Goal: Book appointment/travel/reservation

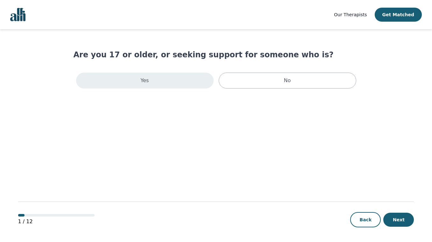
click at [180, 77] on div "Yes" at bounding box center [144, 81] width 137 height 16
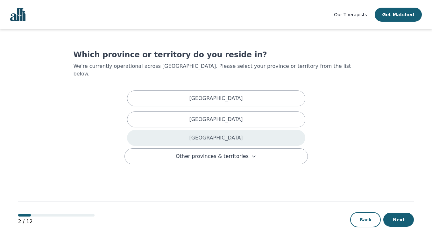
click at [221, 134] on p "[GEOGRAPHIC_DATA]" at bounding box center [215, 138] width 53 height 8
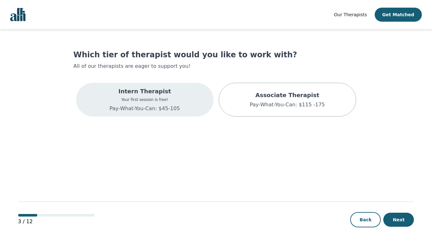
click at [190, 112] on div "Intern Therapist Your first session is free! Pay-What-You-Can: $45-105" at bounding box center [144, 100] width 137 height 34
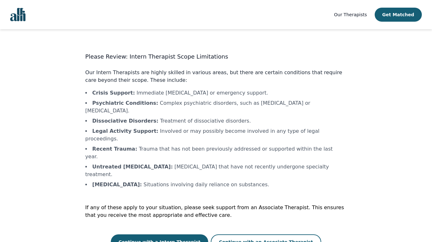
scroll to position [1, 0]
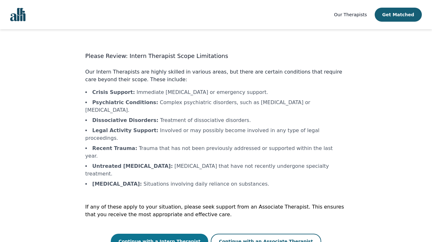
click at [187, 233] on button "Continue with a Intern Therapist" at bounding box center [159, 240] width 97 height 15
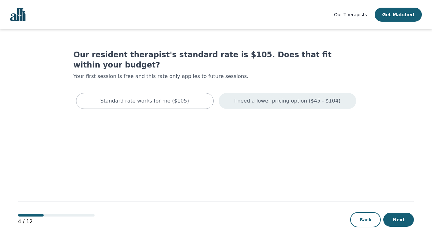
click at [280, 94] on div "I need a lower pricing option ($45 - $104)" at bounding box center [286, 101] width 137 height 16
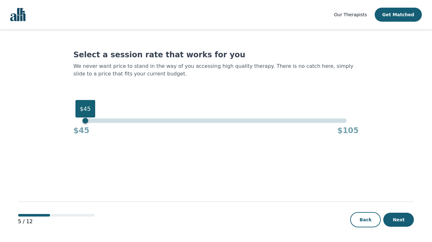
drag, startPoint x: 348, startPoint y: 121, endPoint x: 78, endPoint y: 133, distance: 270.0
click at [78, 133] on div "$45 $45 $105" at bounding box center [215, 126] width 285 height 17
click at [403, 220] on button "Next" at bounding box center [398, 219] width 31 height 14
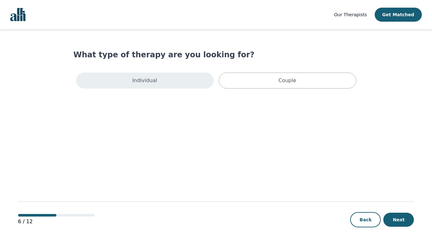
click at [192, 79] on div "Individual" at bounding box center [144, 81] width 137 height 16
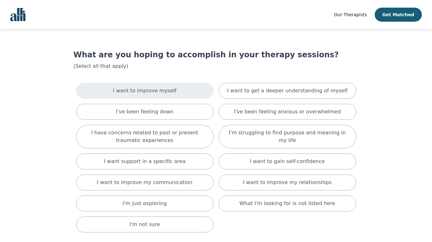
click at [195, 91] on div "I want to improve myself" at bounding box center [144, 91] width 137 height 16
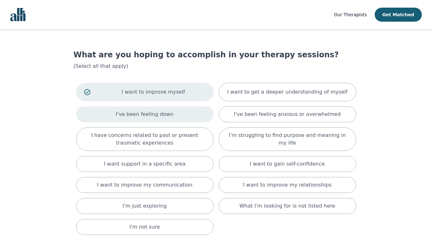
click at [197, 112] on div "I've been feeling down" at bounding box center [144, 114] width 137 height 16
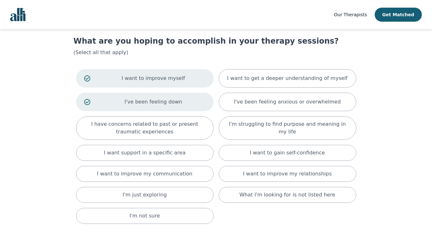
scroll to position [23, 0]
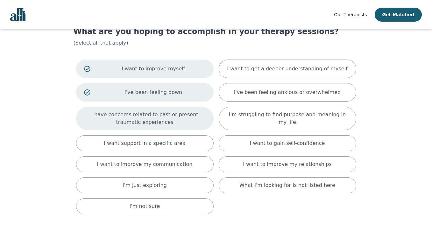
click at [191, 121] on p "I have concerns related to past or present traumatic experiences" at bounding box center [144, 118] width 121 height 15
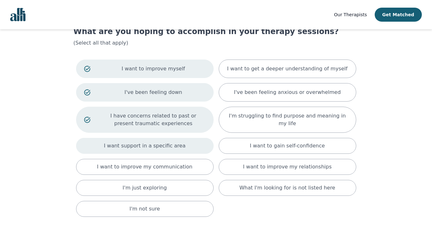
click at [196, 144] on div "I want support in a specific area" at bounding box center [144, 146] width 137 height 16
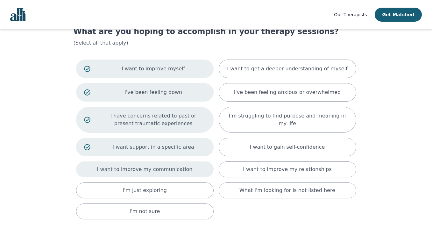
click at [199, 168] on div "I want to improve my communication" at bounding box center [144, 169] width 137 height 16
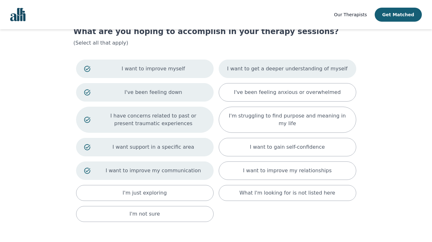
click at [276, 74] on div "I want to get a deeper understanding of myself" at bounding box center [286, 68] width 137 height 18
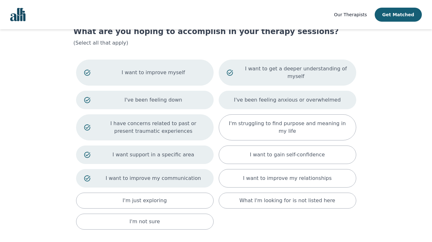
click at [276, 94] on div "I've been feeling anxious or overwhelmed" at bounding box center [286, 100] width 137 height 18
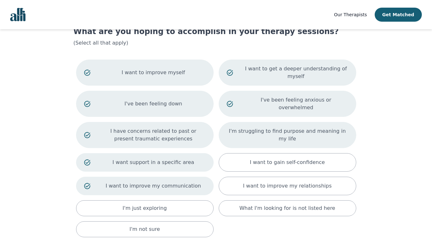
click at [282, 122] on div "I'm struggling to find purpose and meaning in my life" at bounding box center [286, 135] width 137 height 26
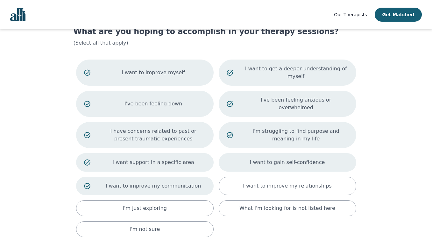
click at [287, 153] on div "I want to gain self-confidence" at bounding box center [286, 162] width 137 height 18
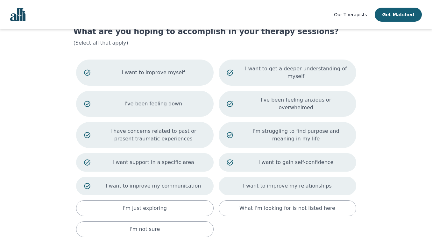
click at [298, 182] on p "I want to improve my relationships" at bounding box center [287, 186] width 88 height 8
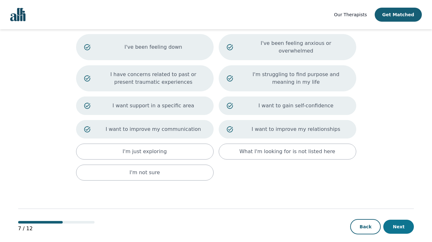
click at [394, 219] on button "Next" at bounding box center [398, 226] width 31 height 14
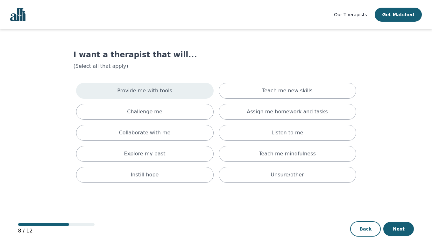
click at [196, 97] on div "Provide me with tools" at bounding box center [144, 91] width 137 height 16
click at [195, 97] on div "Provide me with tools" at bounding box center [144, 91] width 137 height 16
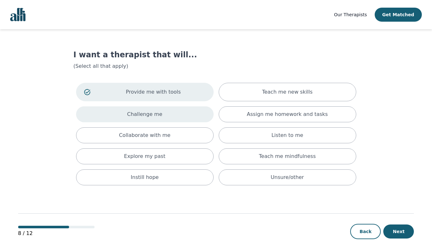
click at [199, 115] on div "Challenge me" at bounding box center [144, 114] width 137 height 16
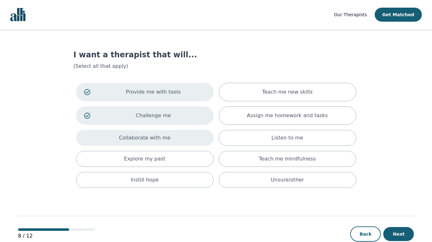
click at [204, 136] on div "Collaborate with me" at bounding box center [144, 138] width 137 height 16
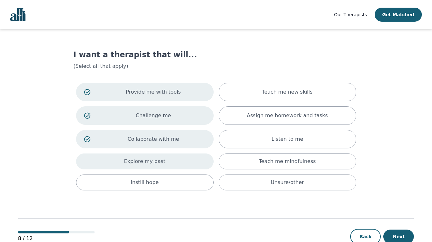
click at [206, 159] on div "Explore my past" at bounding box center [144, 161] width 137 height 16
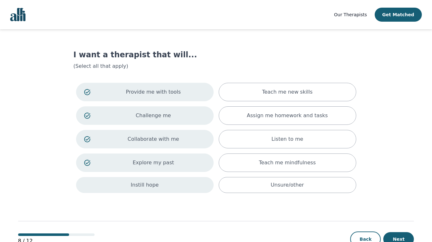
click at [175, 191] on div "Instill hope" at bounding box center [144, 185] width 137 height 16
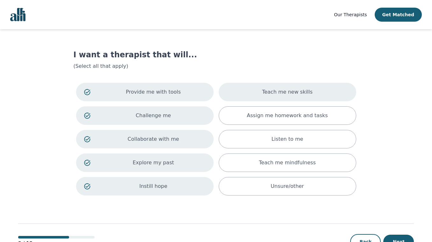
click at [243, 99] on div "Teach me new skills" at bounding box center [286, 92] width 137 height 18
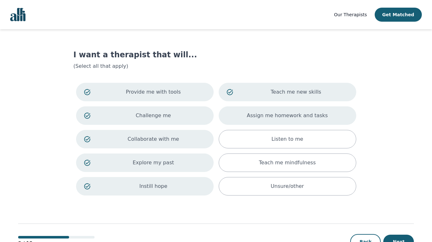
click at [248, 115] on div "Assign me homework and tasks" at bounding box center [286, 115] width 137 height 18
click at [253, 128] on div "Provide me with tools Teach me new skills Challenge me Assign me homework and t…" at bounding box center [215, 139] width 285 height 118
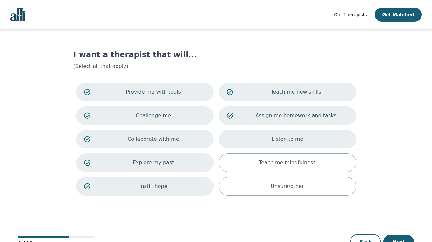
click at [255, 135] on div "Listen to me" at bounding box center [286, 139] width 137 height 18
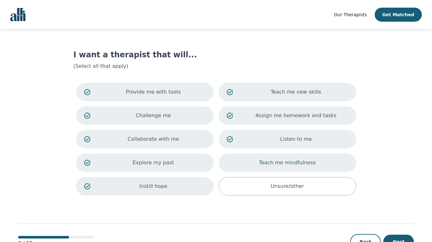
click at [252, 163] on div "Teach me mindfulness" at bounding box center [286, 162] width 137 height 18
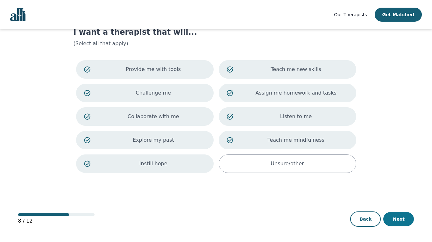
click at [407, 218] on button "Next" at bounding box center [398, 219] width 31 height 14
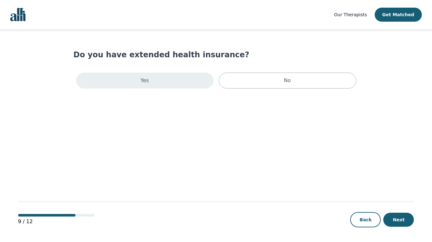
click at [181, 80] on div "Yes" at bounding box center [144, 81] width 137 height 16
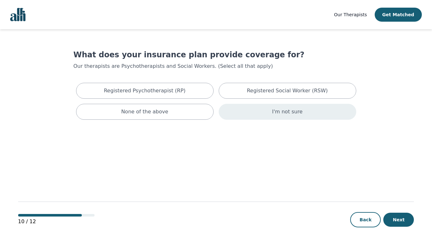
click at [229, 112] on div "I'm not sure" at bounding box center [286, 112] width 137 height 16
click at [389, 217] on button "Next" at bounding box center [398, 219] width 31 height 14
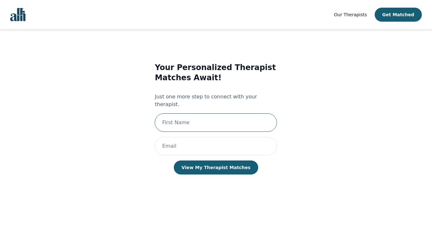
click at [211, 117] on input "text" at bounding box center [216, 122] width 122 height 18
type input "[PERSON_NAME]"
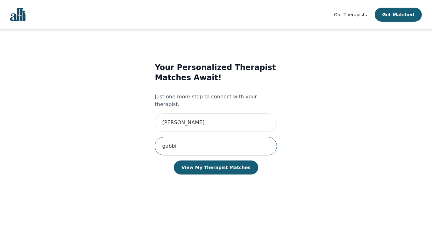
type input "[EMAIL_ADDRESS][DOMAIN_NAME]"
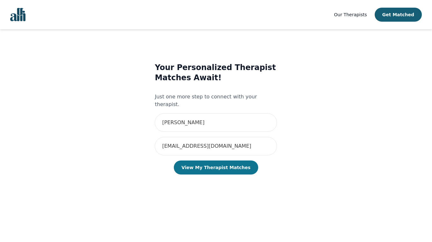
click at [244, 161] on button "View My Therapist Matches" at bounding box center [216, 167] width 84 height 14
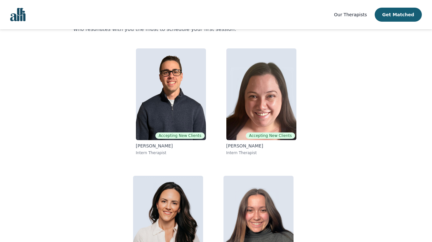
scroll to position [90, 0]
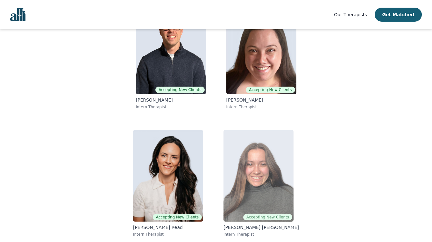
click at [272, 151] on img at bounding box center [258, 176] width 70 height 92
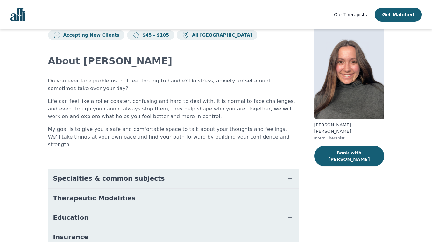
scroll to position [18, 0]
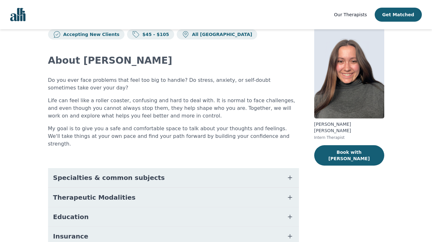
scroll to position [83, 0]
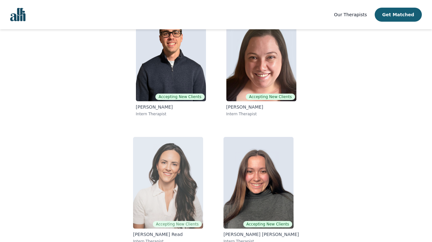
click at [149, 160] on img at bounding box center [168, 183] width 70 height 92
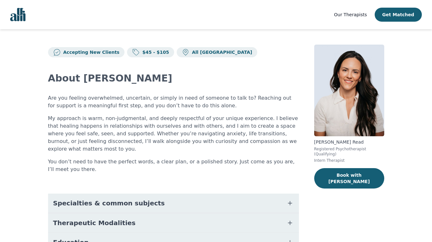
scroll to position [1, 0]
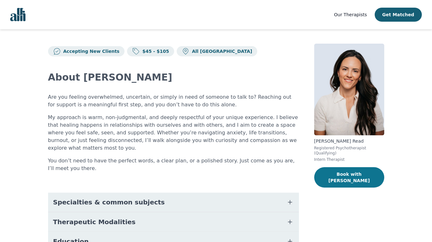
click at [353, 180] on button "Book with [PERSON_NAME]" at bounding box center [349, 177] width 70 height 20
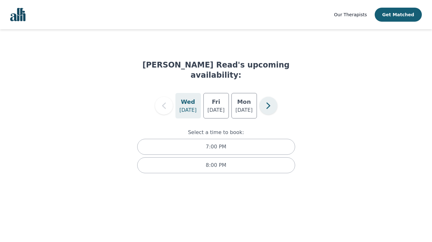
click at [269, 99] on icon "button" at bounding box center [268, 105] width 13 height 13
click at [169, 99] on icon "button" at bounding box center [163, 105] width 13 height 13
